Goal: Task Accomplishment & Management: Manage account settings

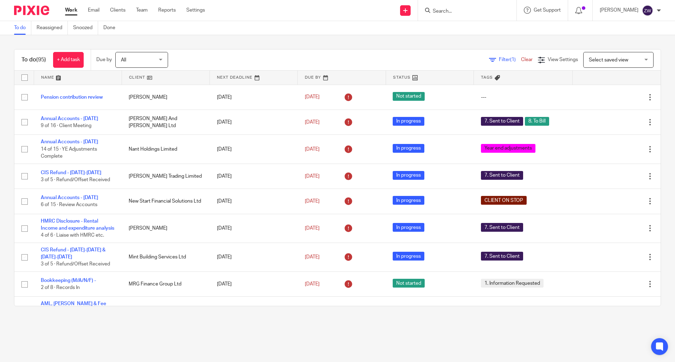
scroll to position [562, 0]
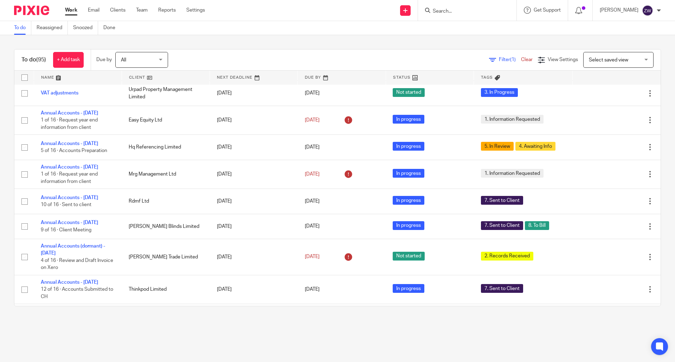
click at [446, 10] on input "Search" at bounding box center [463, 11] width 63 height 6
type input "search"
click at [507, 7] on button "reset" at bounding box center [503, 9] width 7 height 7
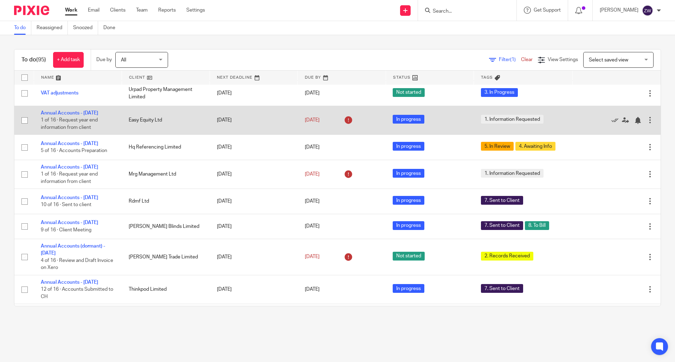
drag, startPoint x: 271, startPoint y: 124, endPoint x: 276, endPoint y: 102, distance: 23.1
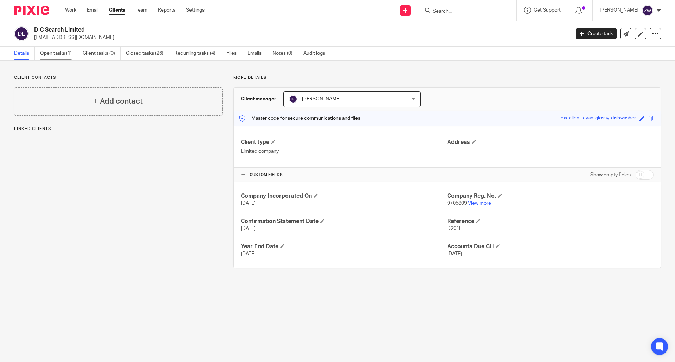
click at [55, 55] on link "Open tasks (1)" at bounding box center [58, 54] width 37 height 14
